Goal: Find specific page/section: Find specific page/section

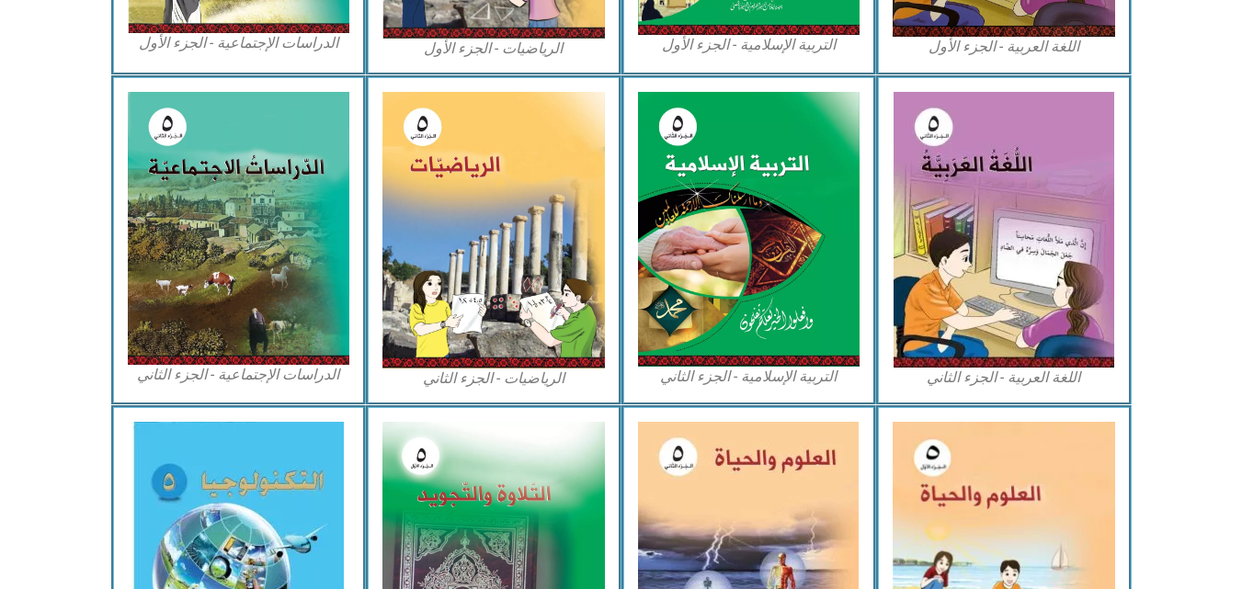
scroll to position [943, 0]
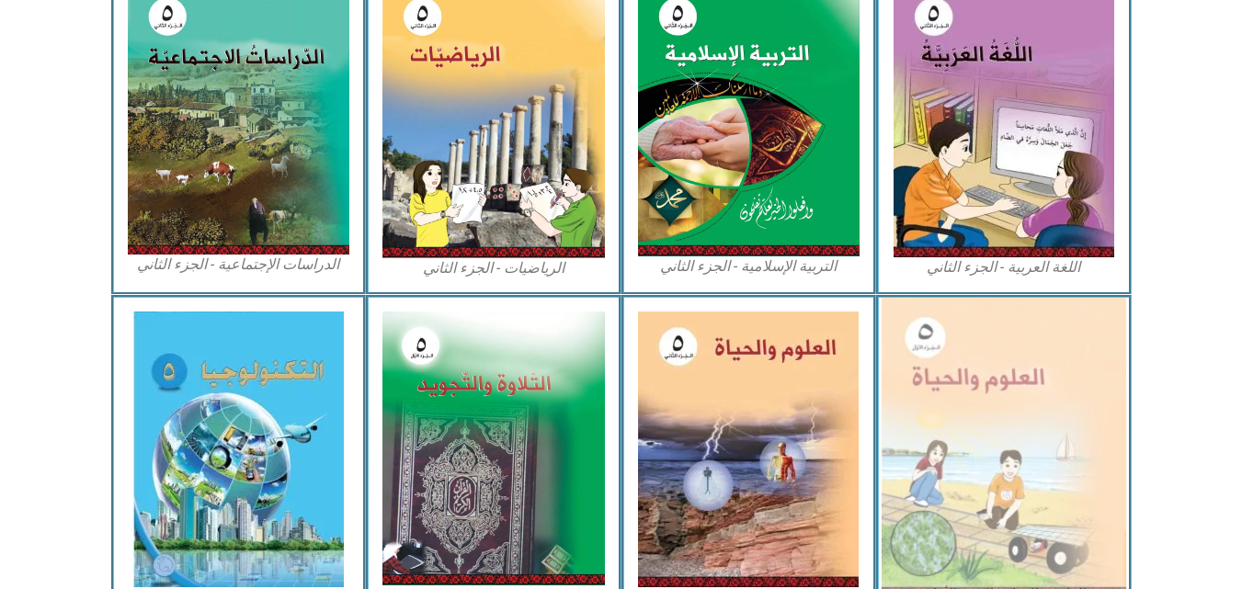
click at [969, 464] on img at bounding box center [1004, 448] width 245 height 301
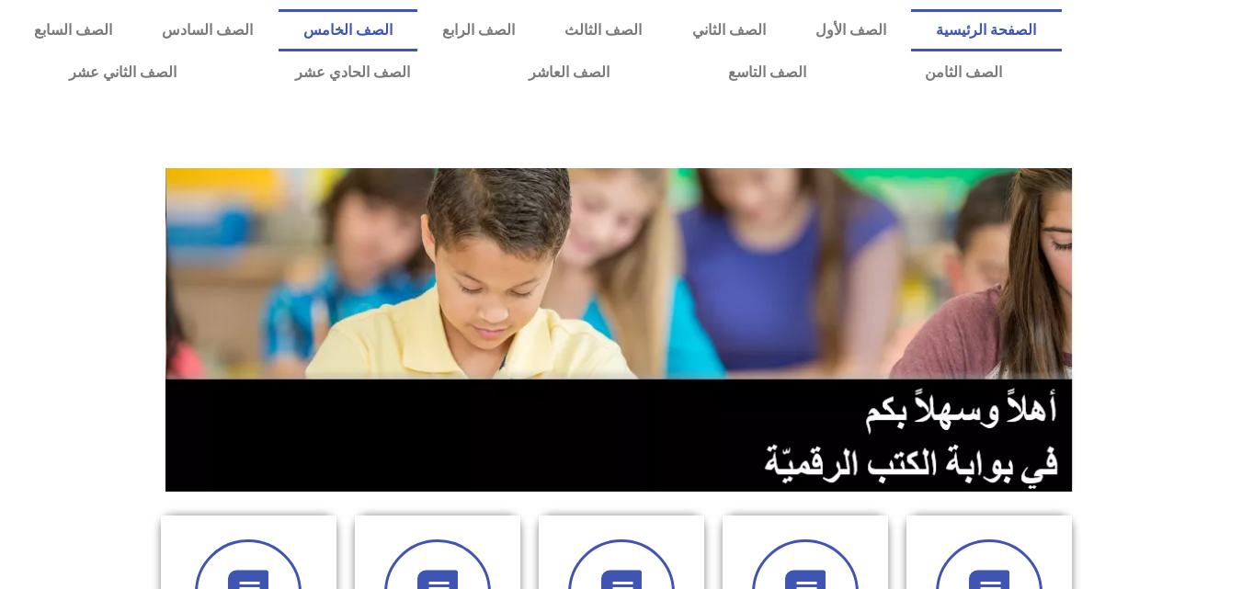
click at [417, 26] on link "الصف الخامس" at bounding box center [348, 30] width 139 height 42
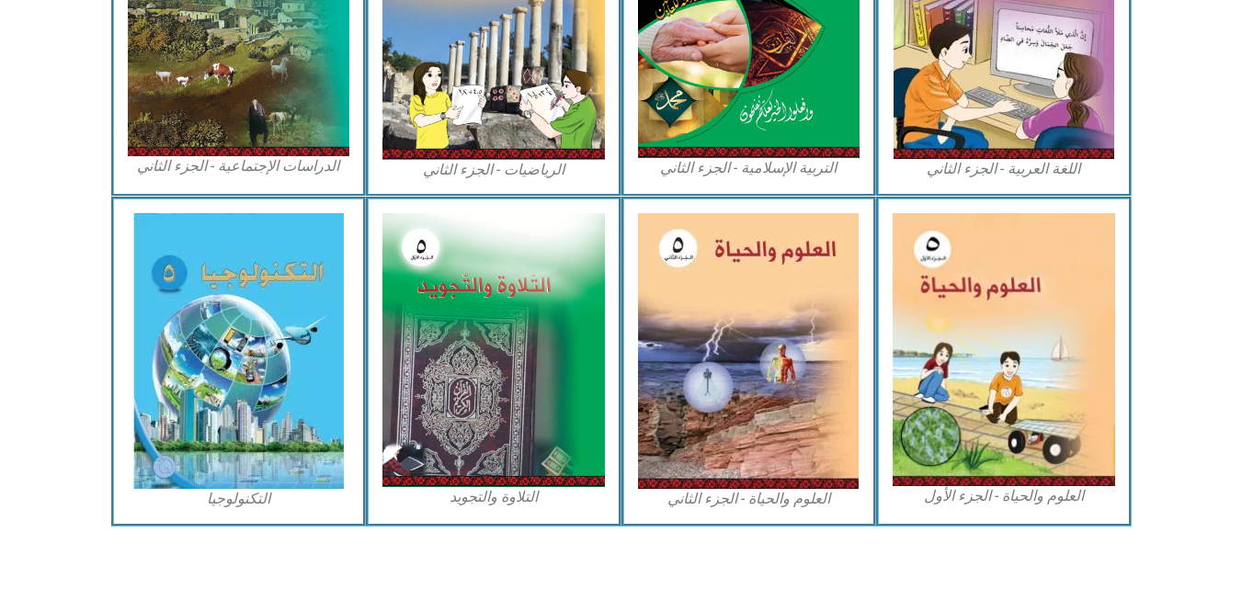
scroll to position [1057, 0]
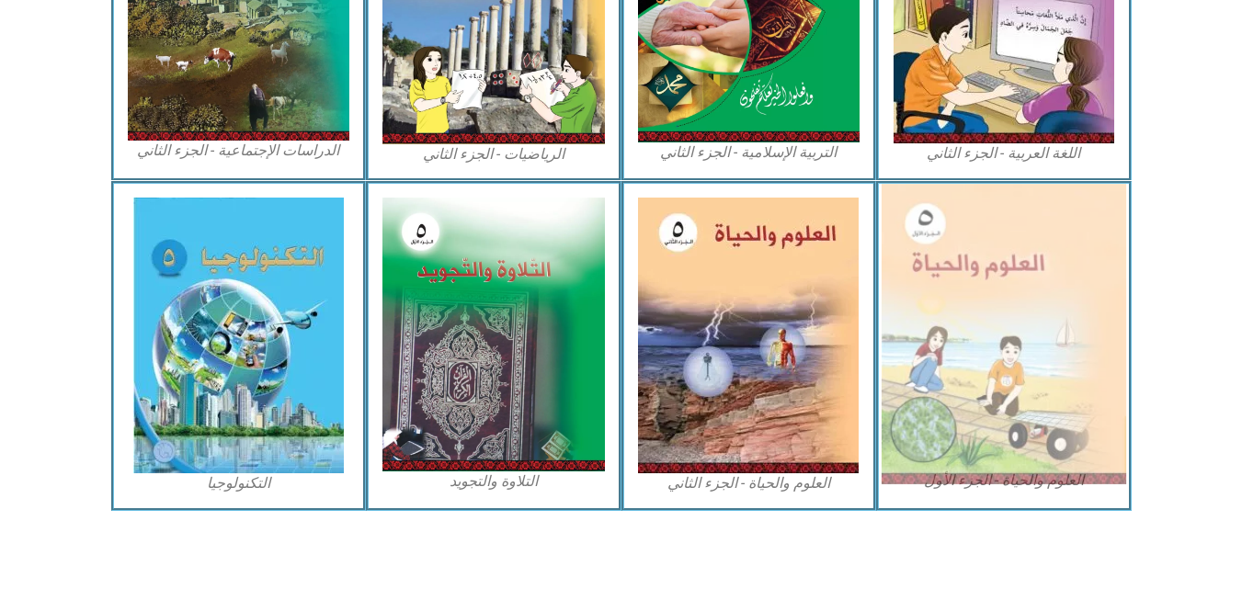
click at [1056, 360] on img at bounding box center [1004, 334] width 245 height 301
click at [1049, 366] on img at bounding box center [1004, 334] width 245 height 301
click at [1049, 358] on img at bounding box center [1004, 334] width 245 height 301
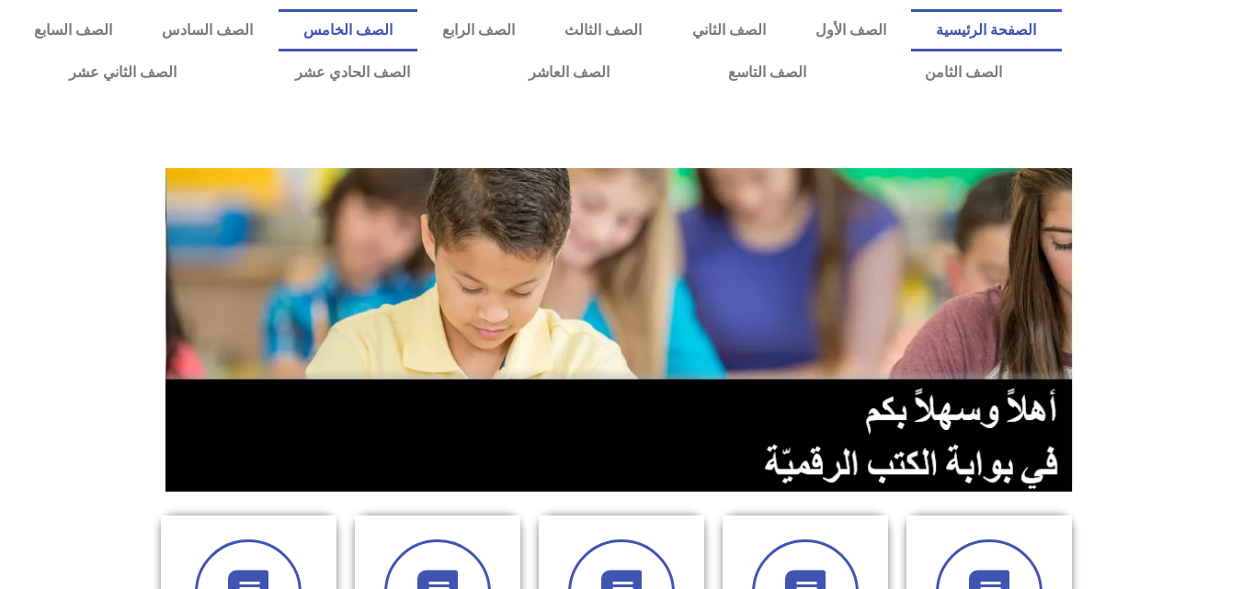
click at [417, 19] on link "الصف الخامس" at bounding box center [348, 30] width 139 height 42
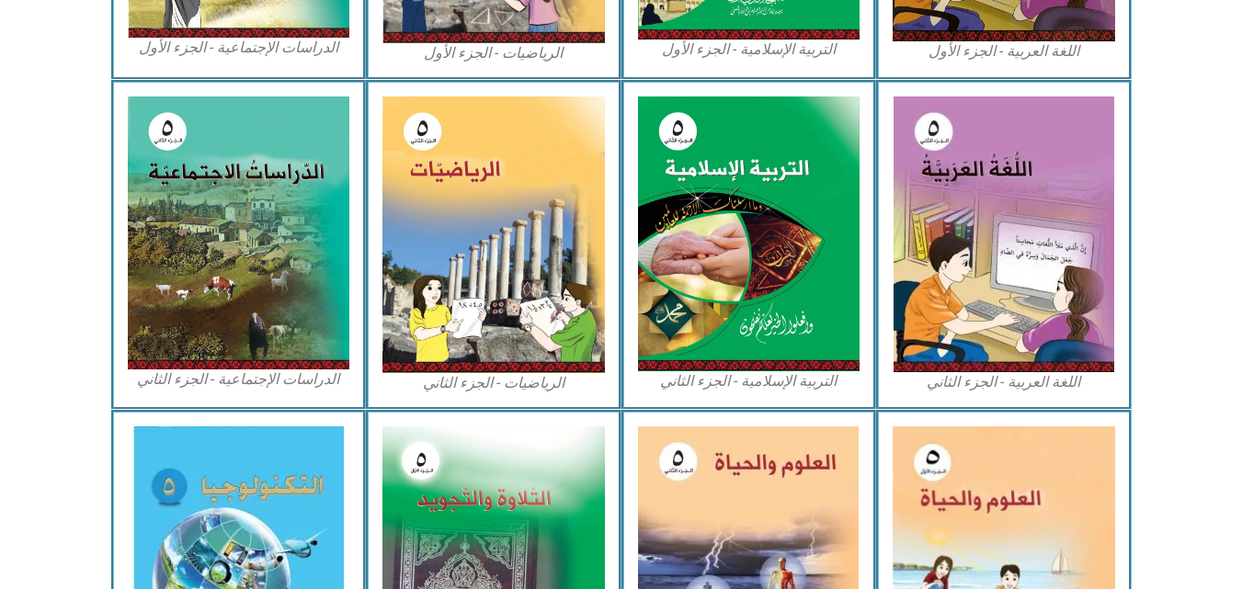
scroll to position [839, 0]
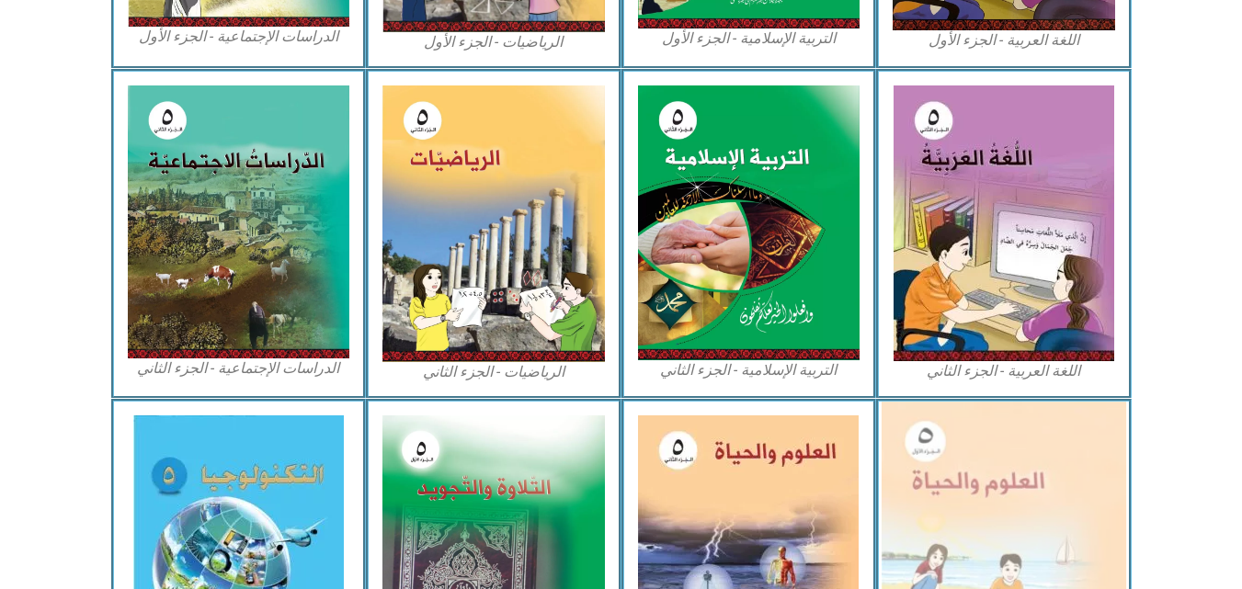
click at [1058, 505] on img at bounding box center [1004, 552] width 245 height 301
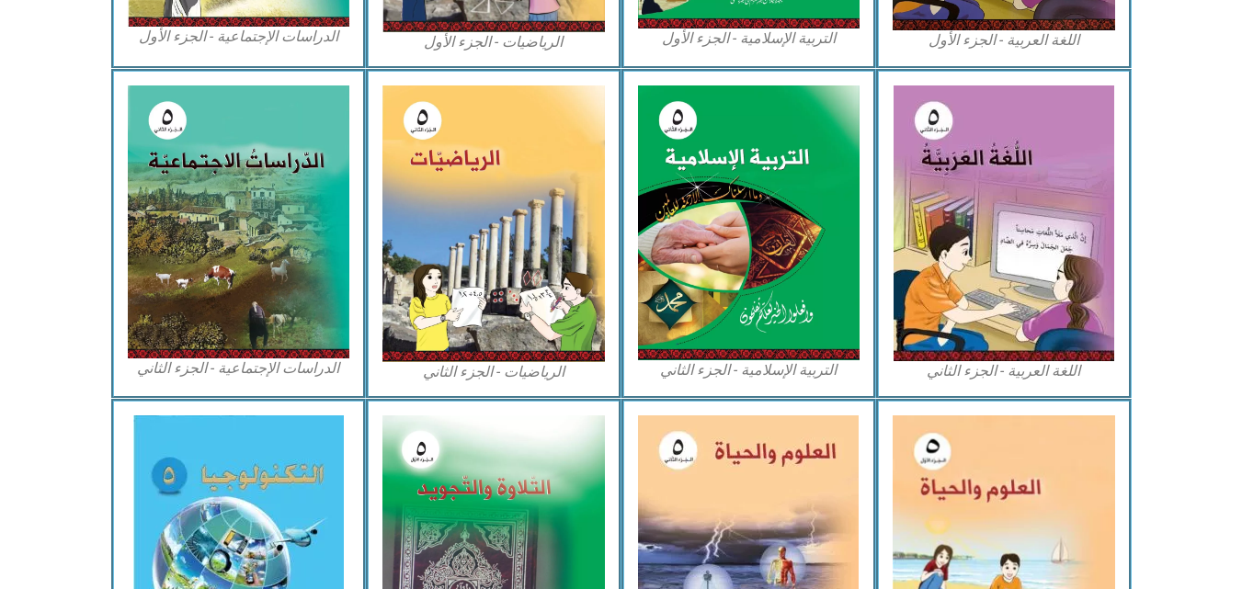
scroll to position [1057, 0]
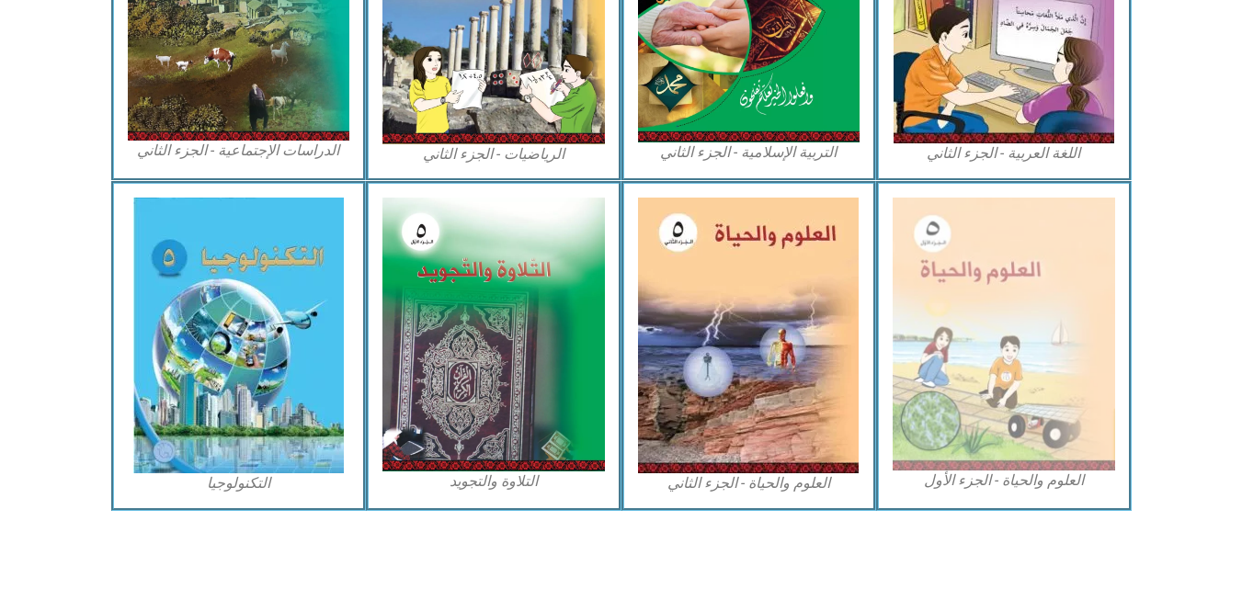
click at [995, 483] on figcaption "العلوم والحياة - الجزء الأول" at bounding box center [1004, 481] width 223 height 20
click at [990, 484] on figcaption "العلوم والحياة - الجزء الأول" at bounding box center [1004, 481] width 223 height 20
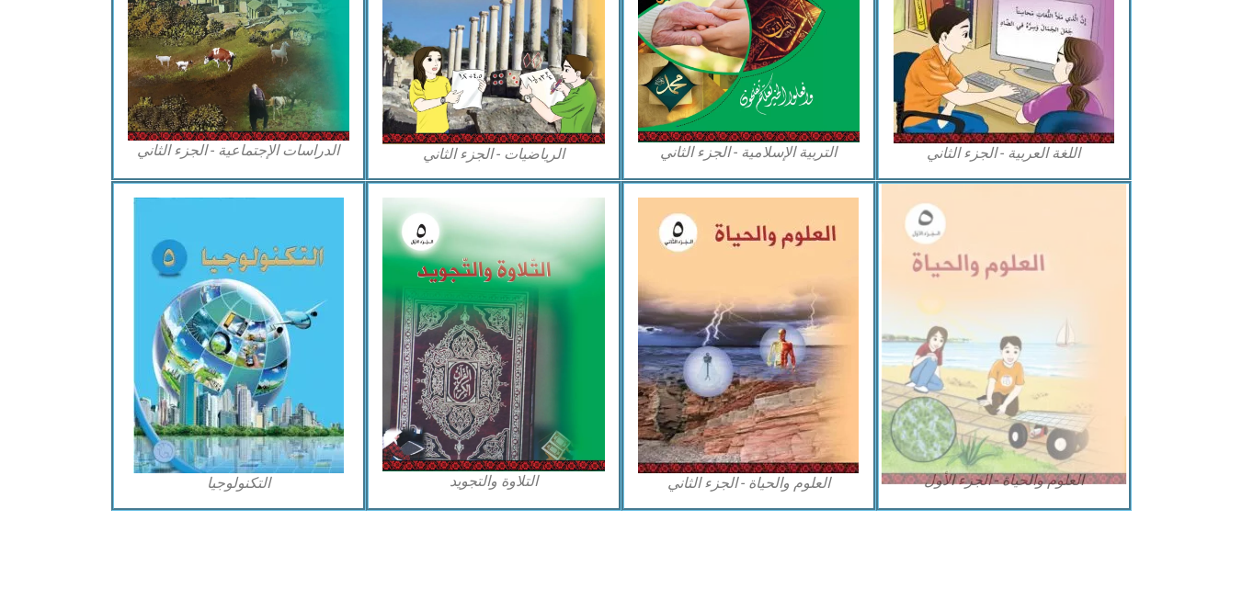
click at [968, 383] on img at bounding box center [1004, 334] width 245 height 301
click at [1045, 338] on img at bounding box center [1004, 334] width 245 height 301
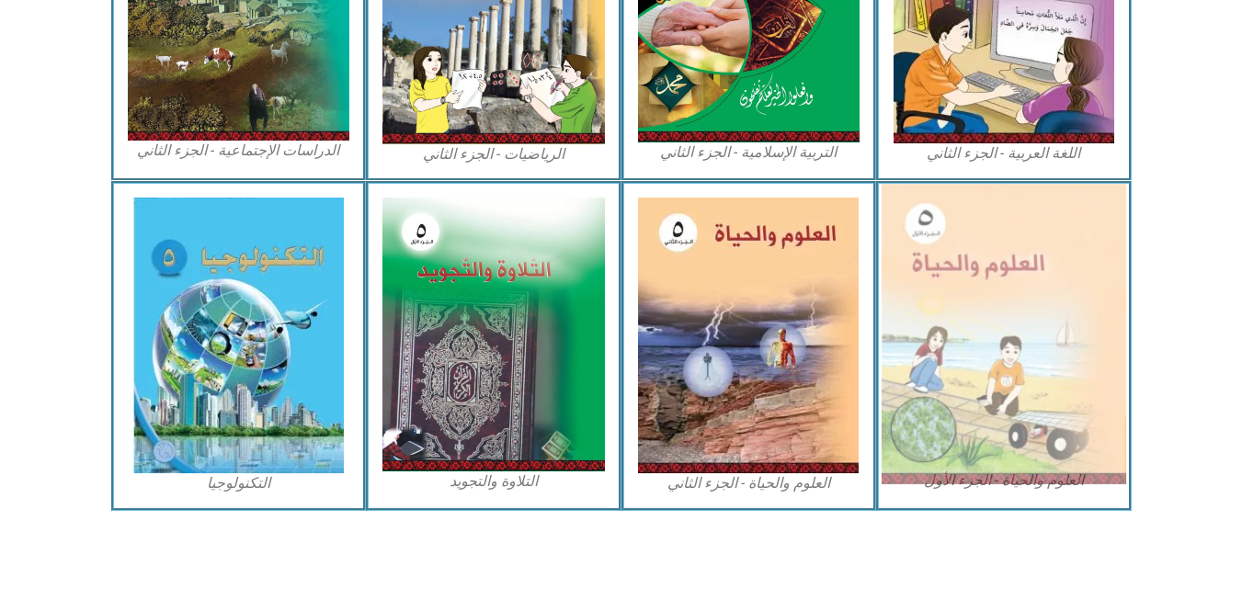
click at [1044, 339] on img at bounding box center [1004, 334] width 245 height 301
click at [1035, 316] on img at bounding box center [1004, 334] width 245 height 301
click at [1034, 323] on img at bounding box center [1004, 334] width 245 height 301
click at [1000, 469] on img at bounding box center [1004, 334] width 245 height 301
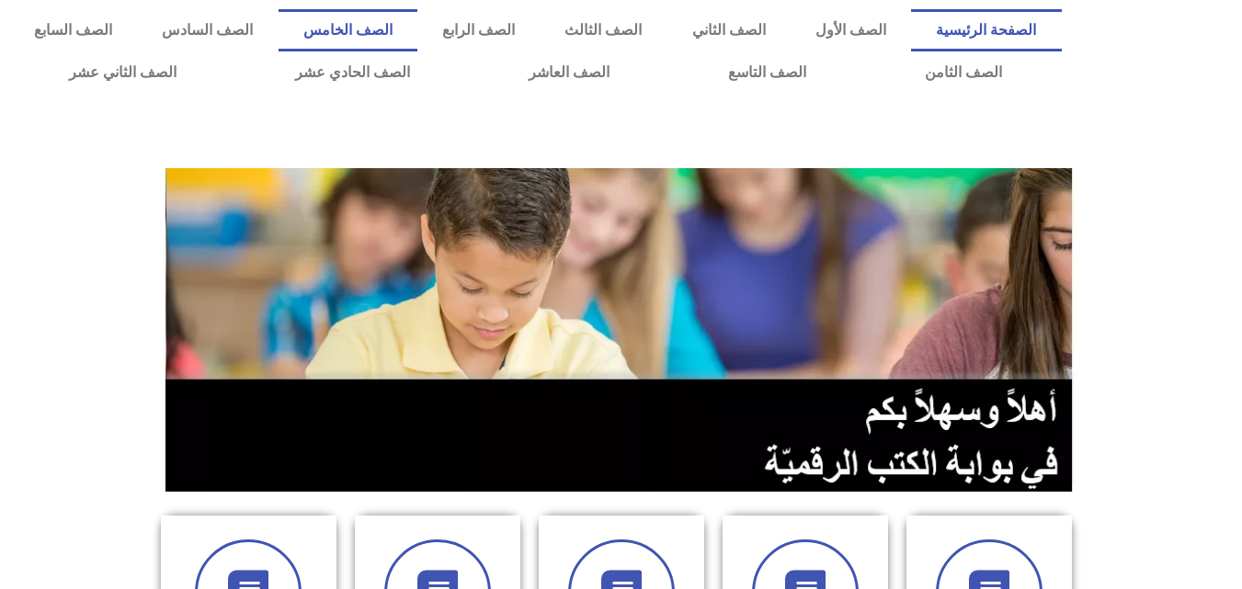
click at [417, 32] on link "الصف الخامس" at bounding box center [348, 30] width 139 height 42
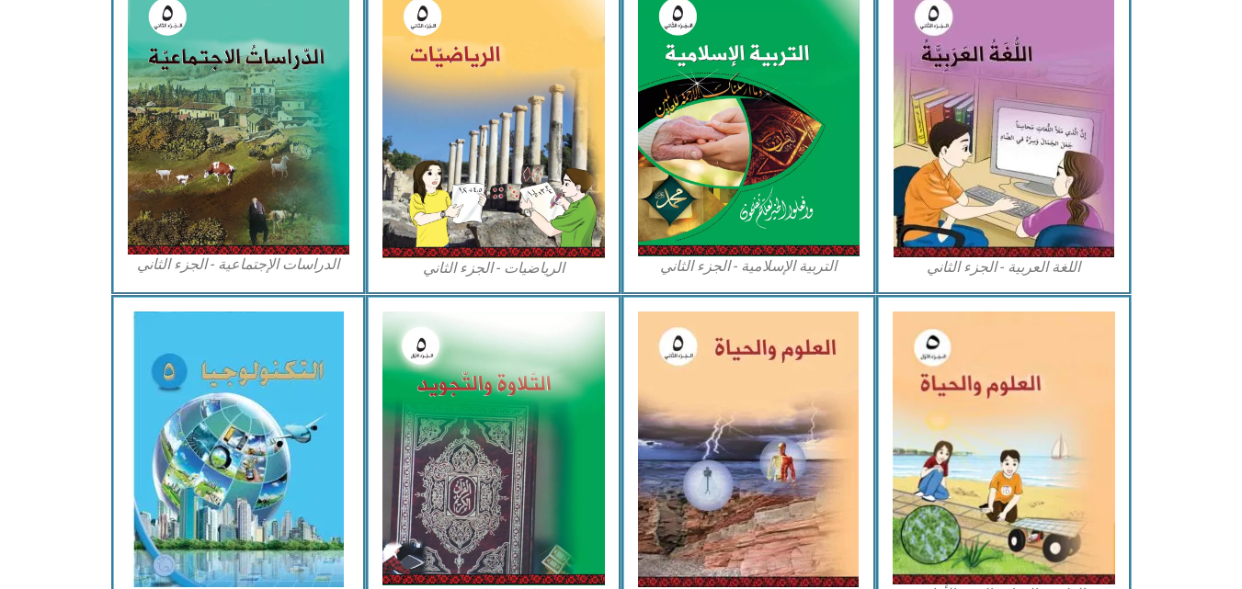
scroll to position [1057, 0]
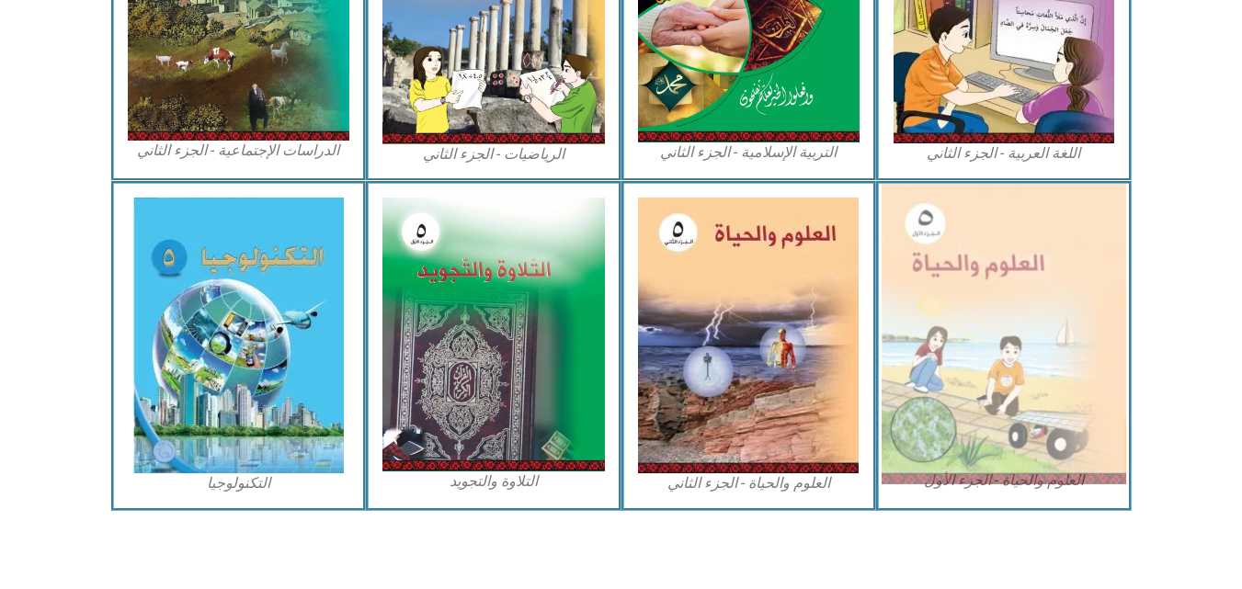
click at [963, 426] on img at bounding box center [1004, 334] width 245 height 301
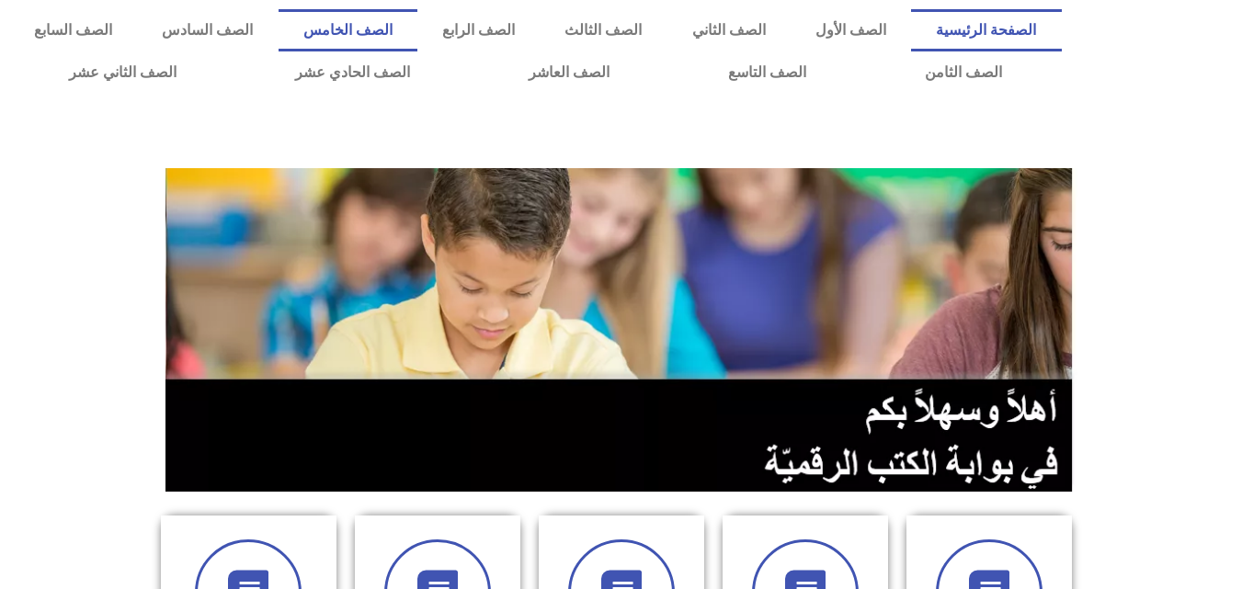
click at [417, 23] on link "الصف الخامس" at bounding box center [348, 30] width 139 height 42
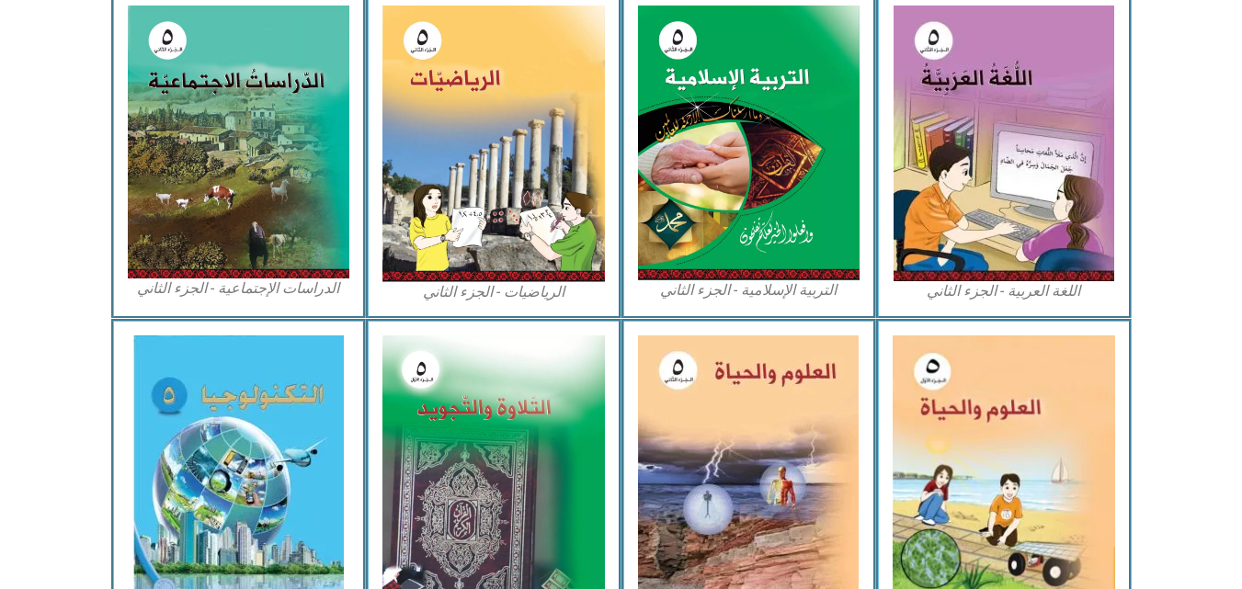
scroll to position [956, 0]
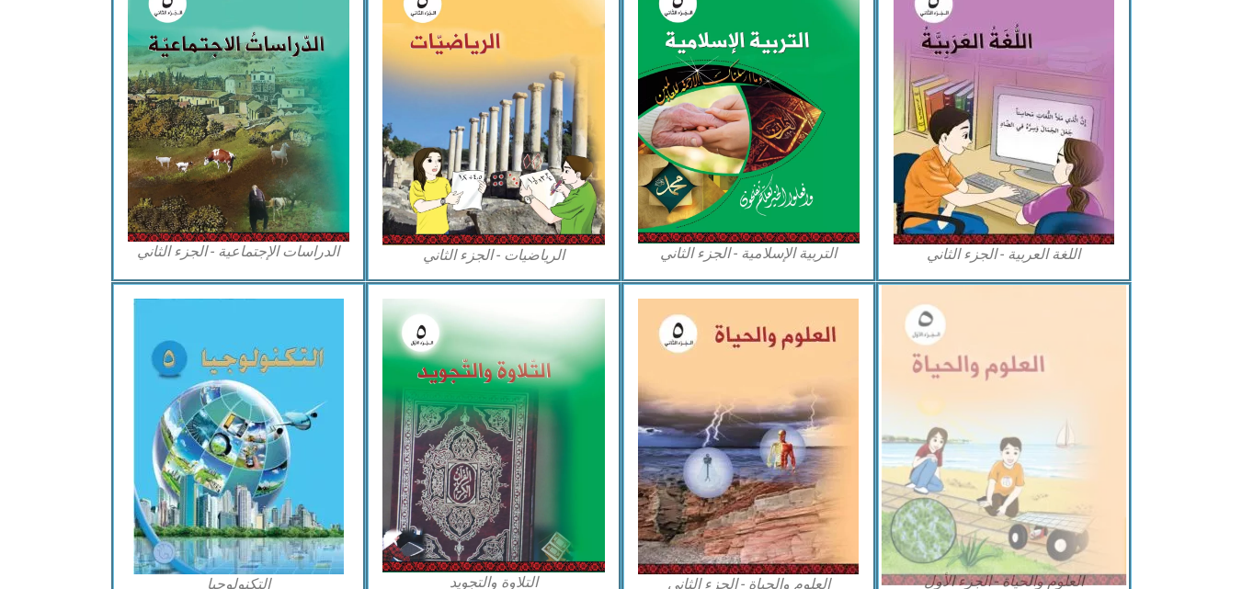
click at [1038, 467] on img at bounding box center [1004, 435] width 245 height 301
click at [1060, 372] on img at bounding box center [1004, 435] width 245 height 301
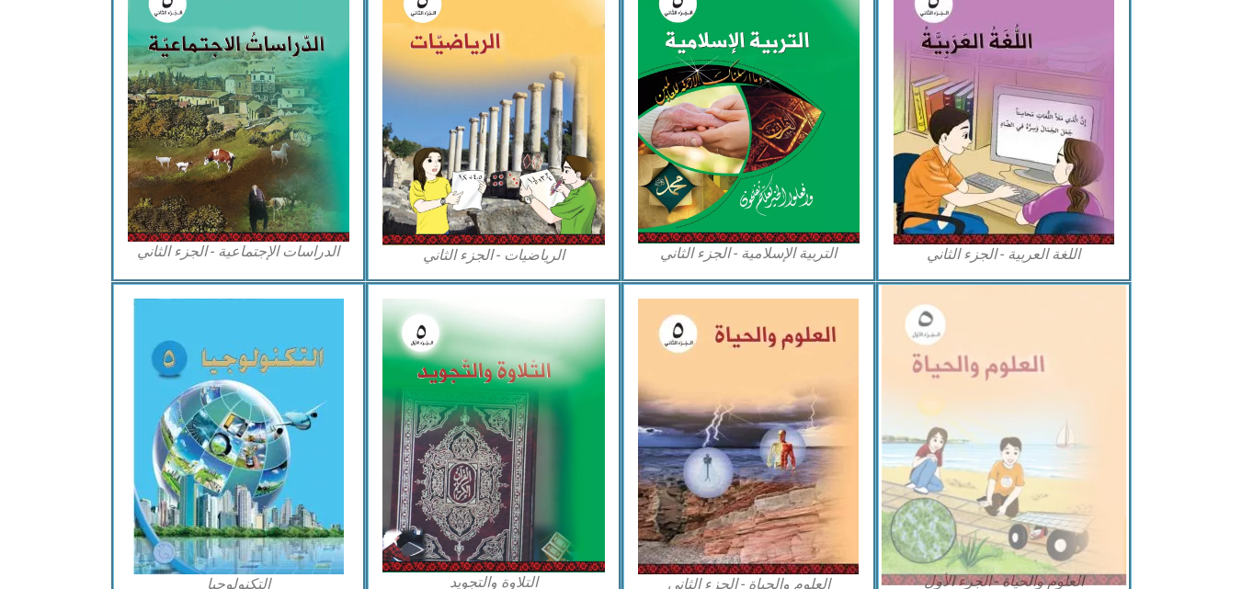
click at [1060, 372] on img at bounding box center [1004, 435] width 245 height 301
